Goal: Navigation & Orientation: Find specific page/section

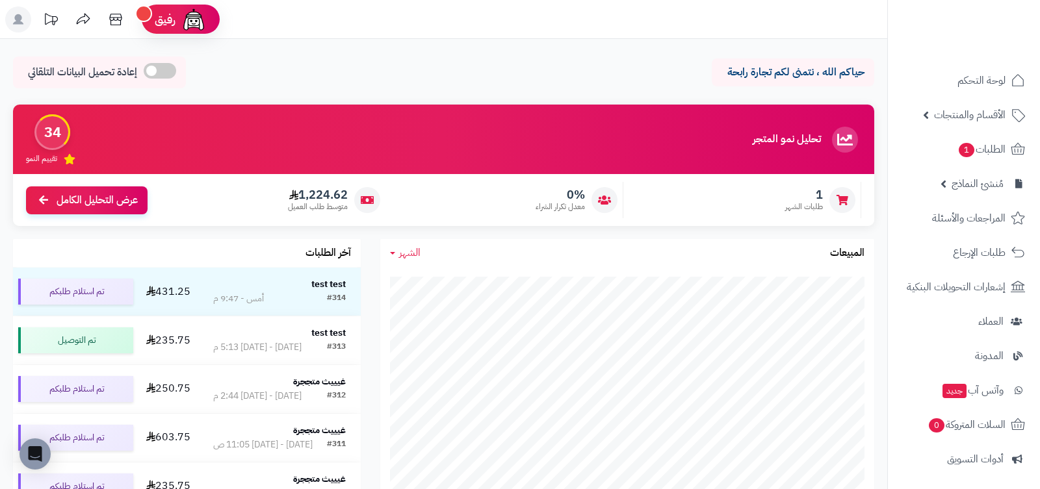
click at [52, 25] on icon at bounding box center [51, 19] width 26 height 26
click at [53, 23] on icon at bounding box center [51, 19] width 26 height 26
click at [53, 16] on icon at bounding box center [51, 19] width 13 height 12
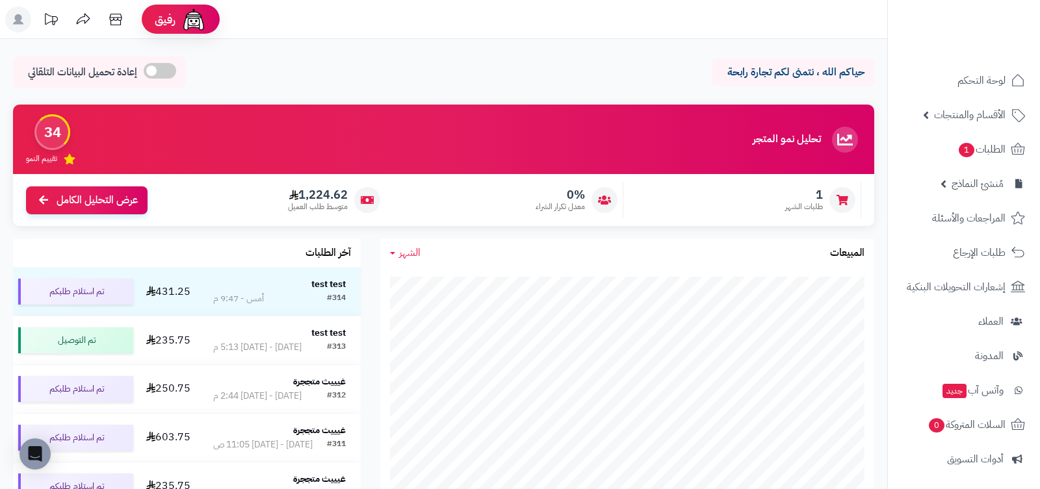
click at [53, 16] on icon at bounding box center [51, 19] width 13 height 12
click at [48, 29] on icon at bounding box center [51, 19] width 26 height 26
click at [52, 24] on icon at bounding box center [51, 19] width 26 height 26
click at [48, 19] on icon at bounding box center [51, 19] width 26 height 26
click at [39, 30] on icon at bounding box center [51, 19] width 26 height 26
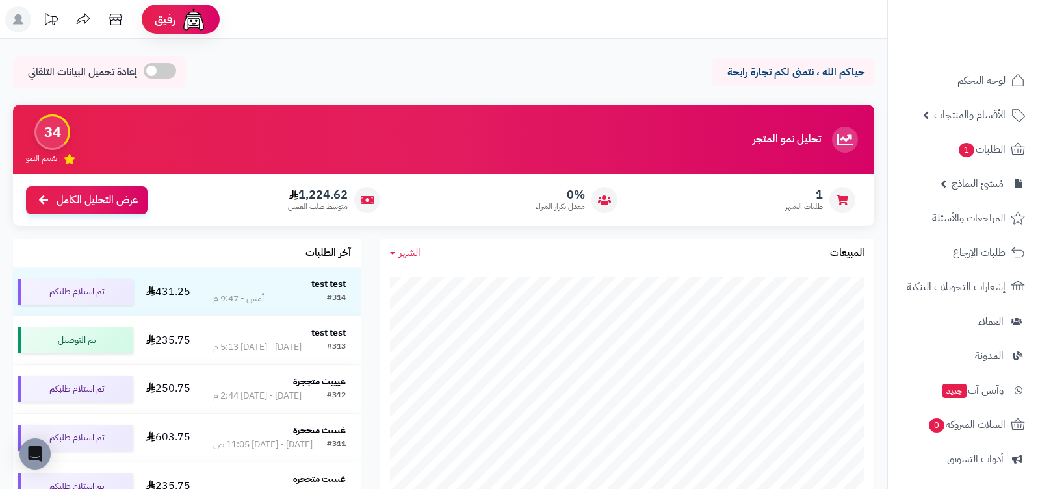
click at [48, 25] on icon at bounding box center [51, 19] width 26 height 26
click at [319, 70] on div "حياكم الله ، نتمنى لكم تجارة رابحة إعادة تحميل البيانات التلقائي" at bounding box center [443, 76] width 861 height 38
click at [58, 23] on icon at bounding box center [51, 19] width 26 height 26
click at [54, 22] on icon at bounding box center [51, 19] width 26 height 26
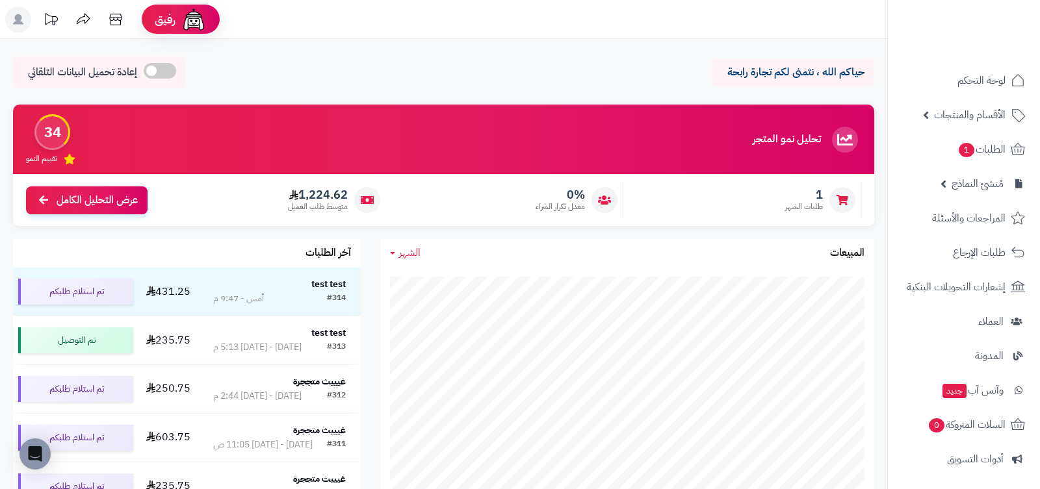
click at [54, 22] on icon at bounding box center [51, 19] width 26 height 26
click at [50, 23] on icon at bounding box center [51, 19] width 26 height 26
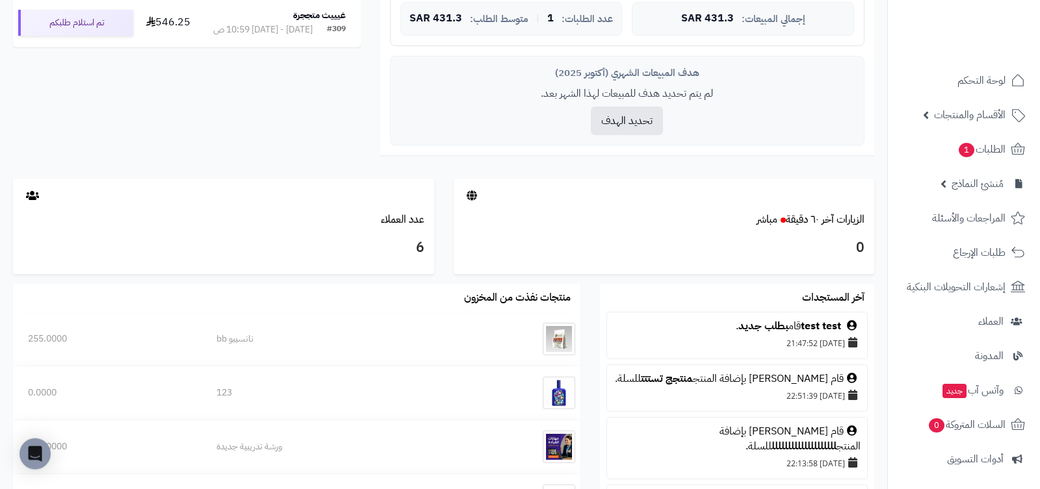
scroll to position [528, 0]
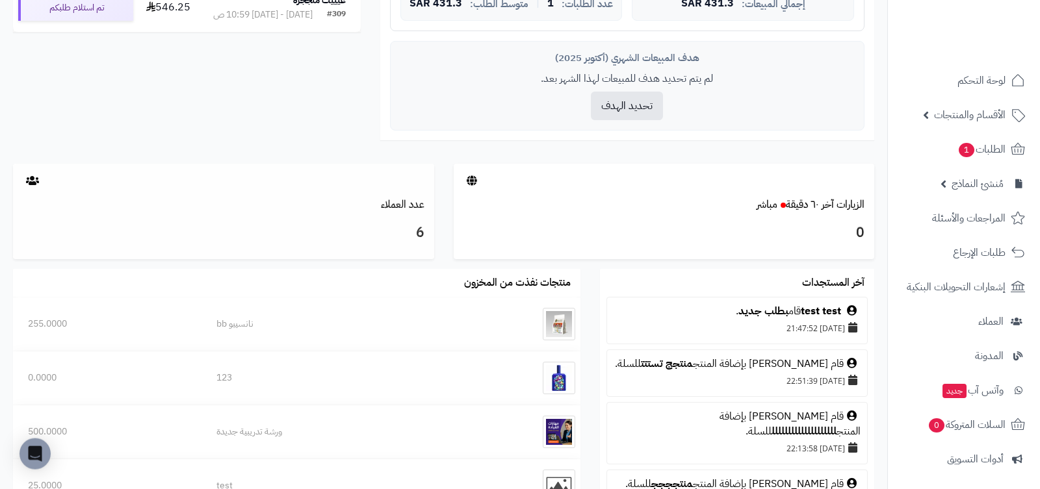
click at [269, 166] on div at bounding box center [223, 181] width 421 height 34
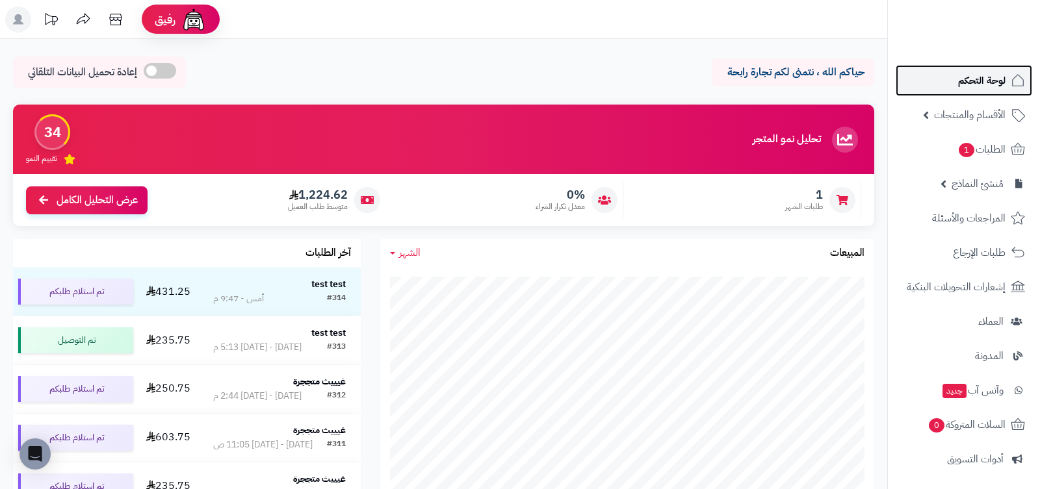
click at [1005, 83] on span "لوحة التحكم" at bounding box center [981, 80] width 47 height 18
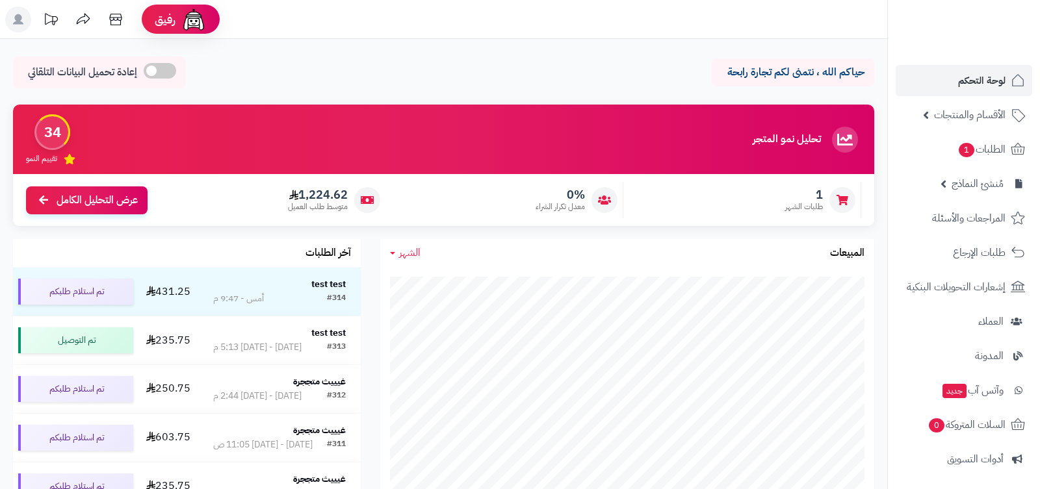
click at [51, 20] on icon at bounding box center [51, 19] width 26 height 26
click at [45, 18] on icon at bounding box center [51, 19] width 26 height 26
